Goal: Task Accomplishment & Management: Complete application form

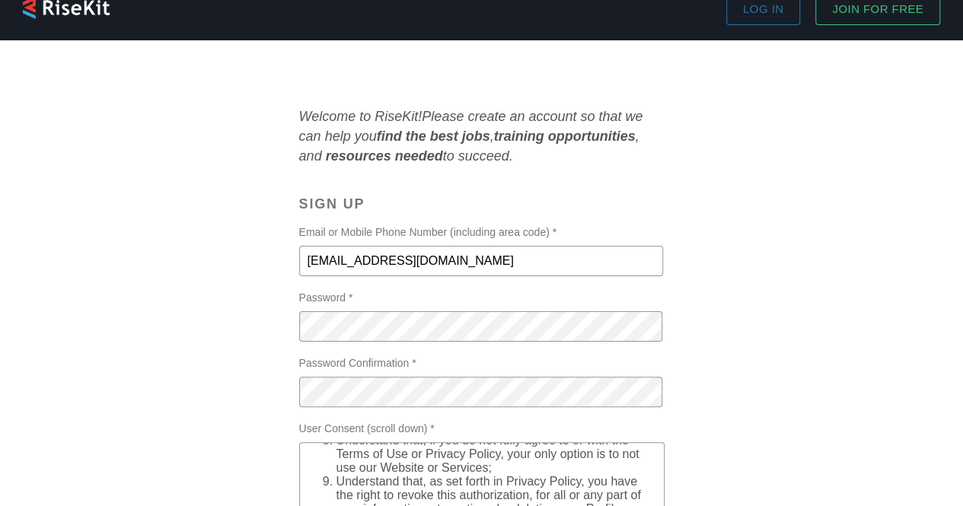
scroll to position [27, 0]
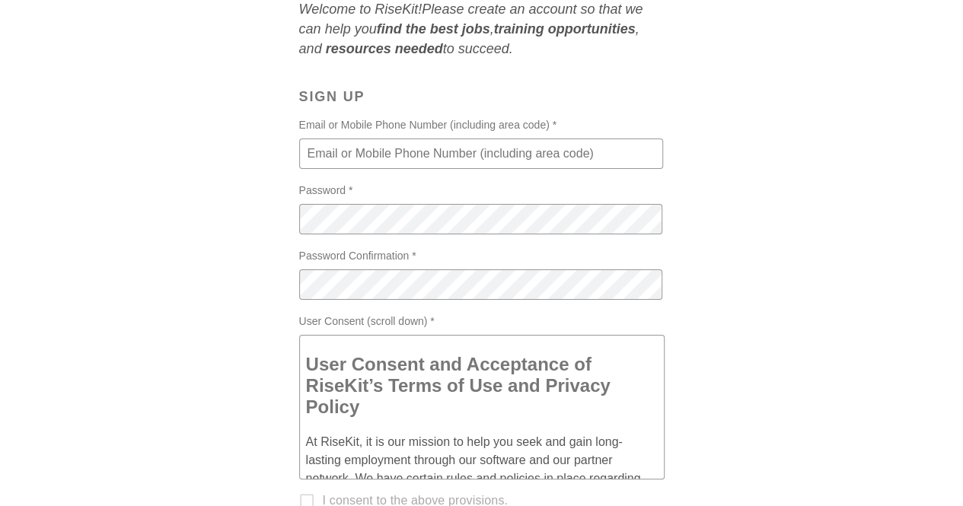
scroll to position [133, 0]
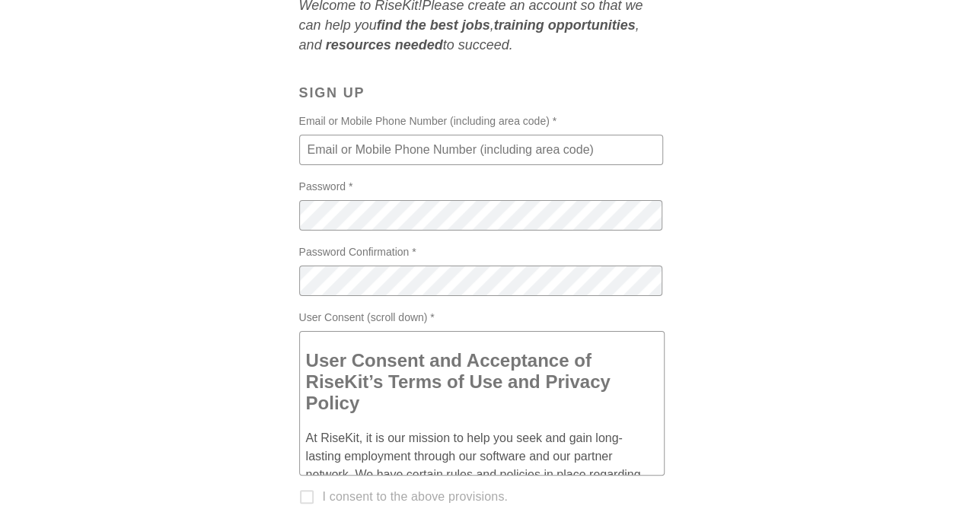
click at [548, 163] on input "Email or Mobile Phone Number (including area code) *" at bounding box center [481, 150] width 364 height 30
type input "[EMAIL_ADDRESS][DOMAIN_NAME]"
click at [799, 297] on div "Welcome to RiseKit! Please create an account so that we can help you find the b…" at bounding box center [481, 325] width 927 height 660
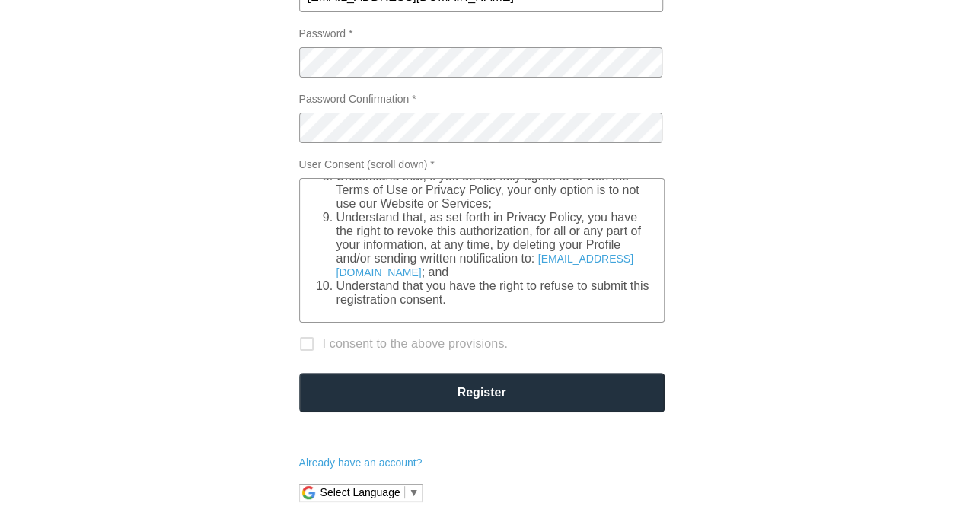
scroll to position [285, 0]
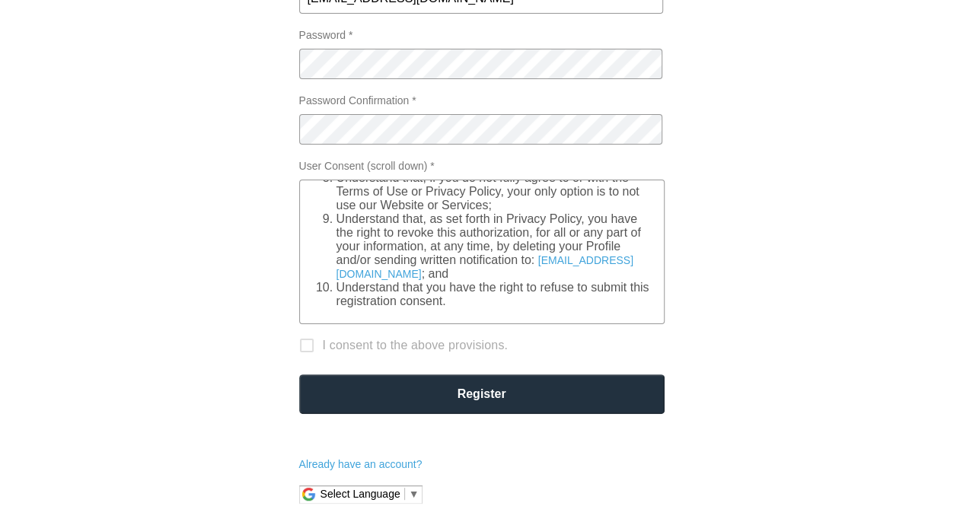
click at [477, 351] on p "I consent to the above provisions." at bounding box center [415, 346] width 185 height 18
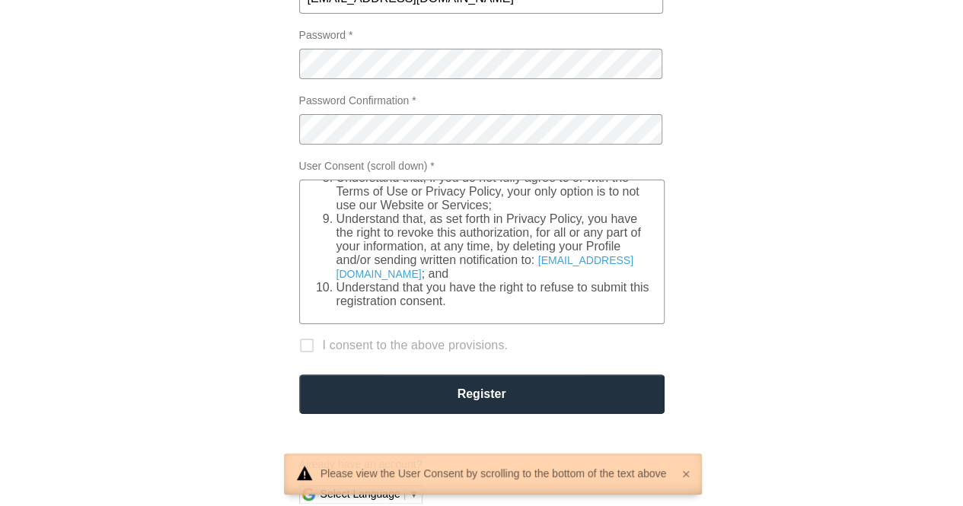
click at [512, 341] on label "I consent to the above provisions." at bounding box center [472, 345] width 362 height 43
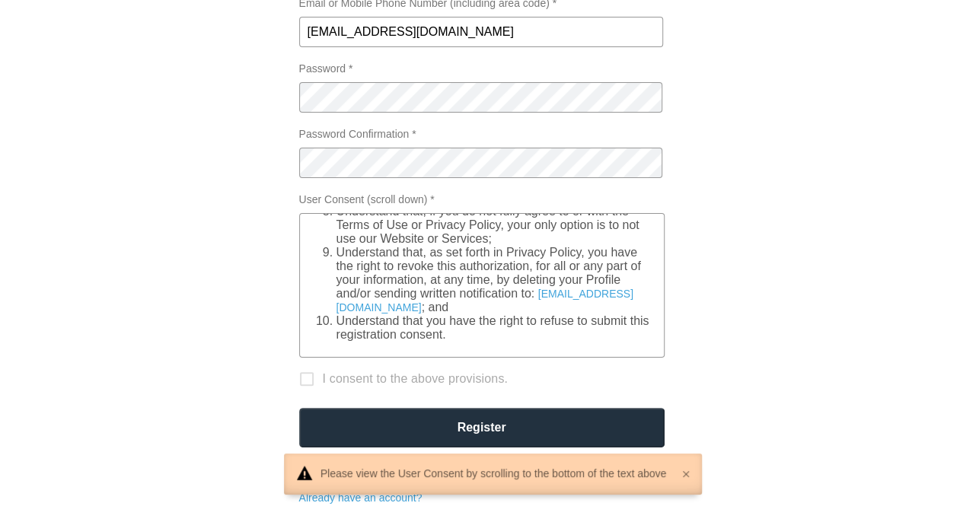
scroll to position [0, 0]
